Goal: Task Accomplishment & Management: Manage account settings

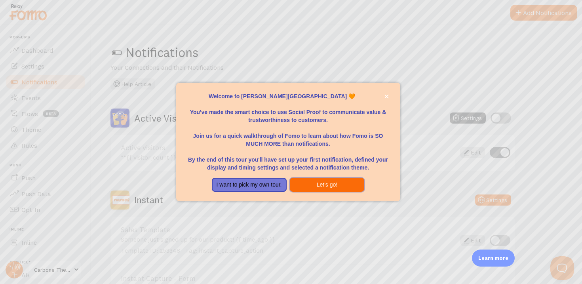
click at [311, 186] on button "Let's go!" at bounding box center [327, 185] width 75 height 14
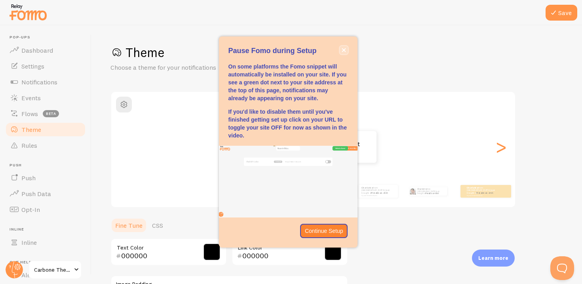
click at [342, 48] on icon "close," at bounding box center [344, 50] width 4 height 4
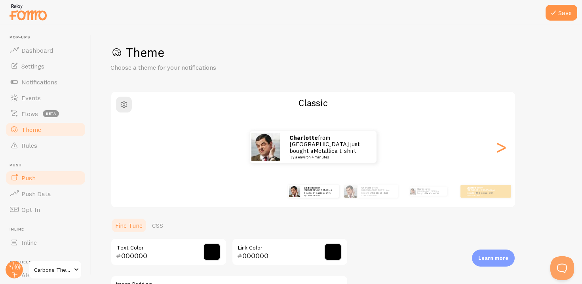
click at [29, 183] on link "Push" at bounding box center [46, 178] width 82 height 16
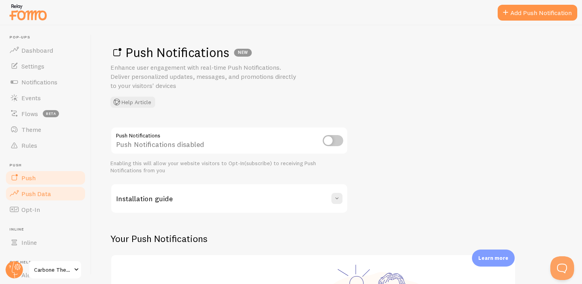
click at [30, 195] on span "Push Data" at bounding box center [36, 194] width 30 height 8
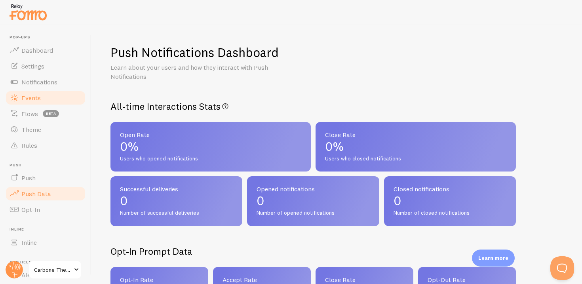
click at [33, 94] on span "Events" at bounding box center [30, 98] width 19 height 8
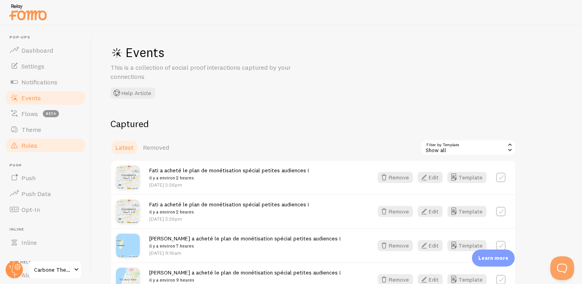
click at [41, 146] on link "Rules" at bounding box center [46, 145] width 82 height 16
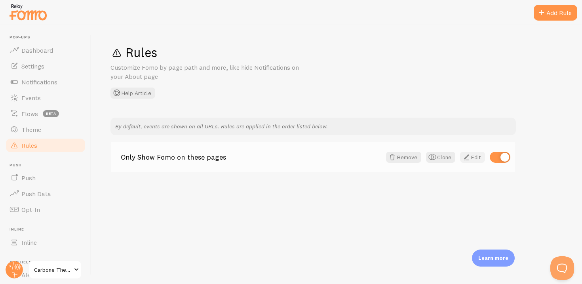
click at [472, 159] on link "Edit" at bounding box center [472, 157] width 25 height 11
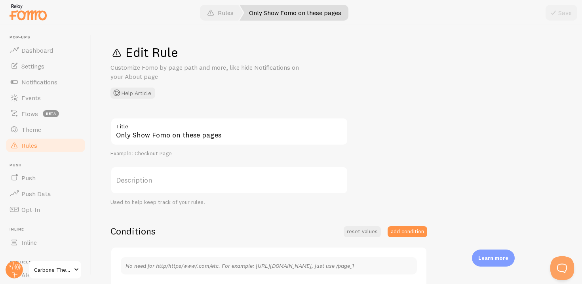
click at [160, 22] on div at bounding box center [291, 12] width 582 height 25
